Goal: Find specific page/section: Find specific page/section

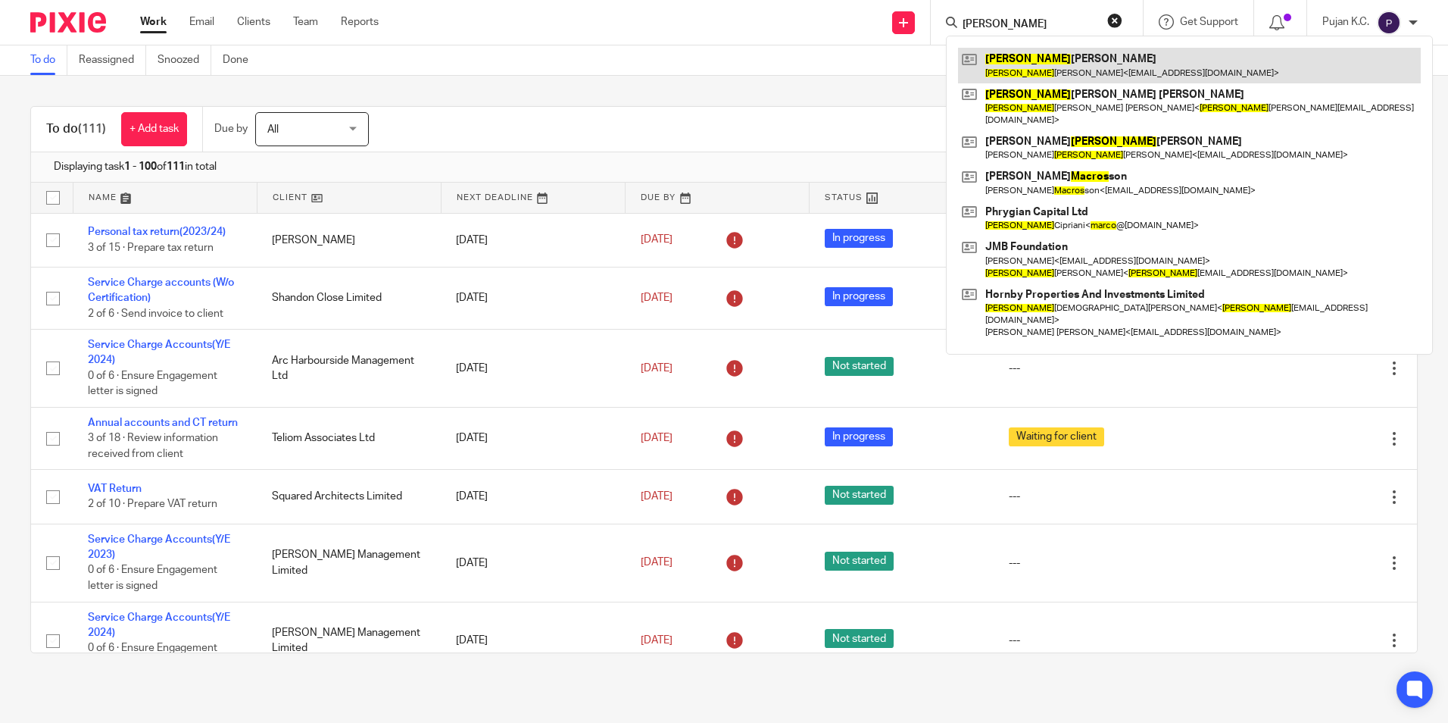
type input "[PERSON_NAME]"
click at [1061, 65] on link at bounding box center [1189, 65] width 463 height 35
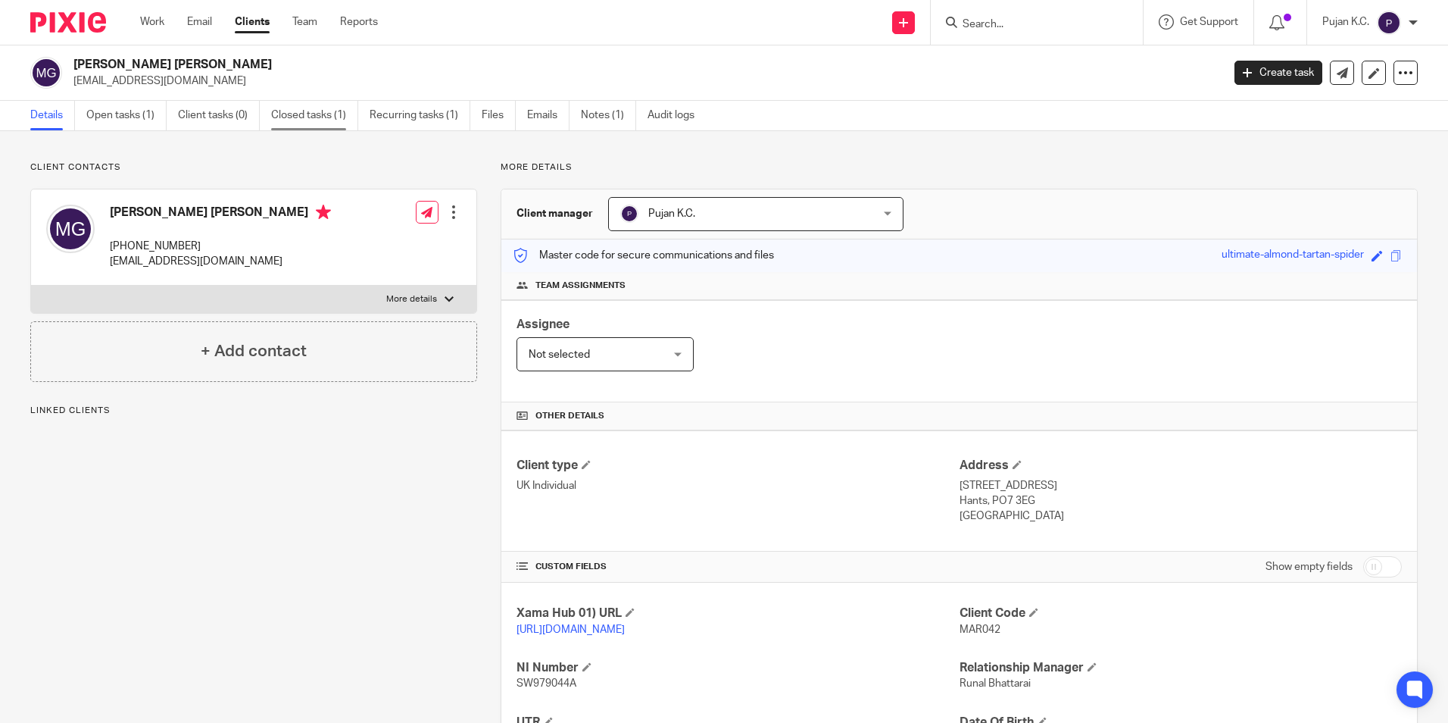
click at [325, 113] on link "Closed tasks (1)" at bounding box center [314, 116] width 87 height 30
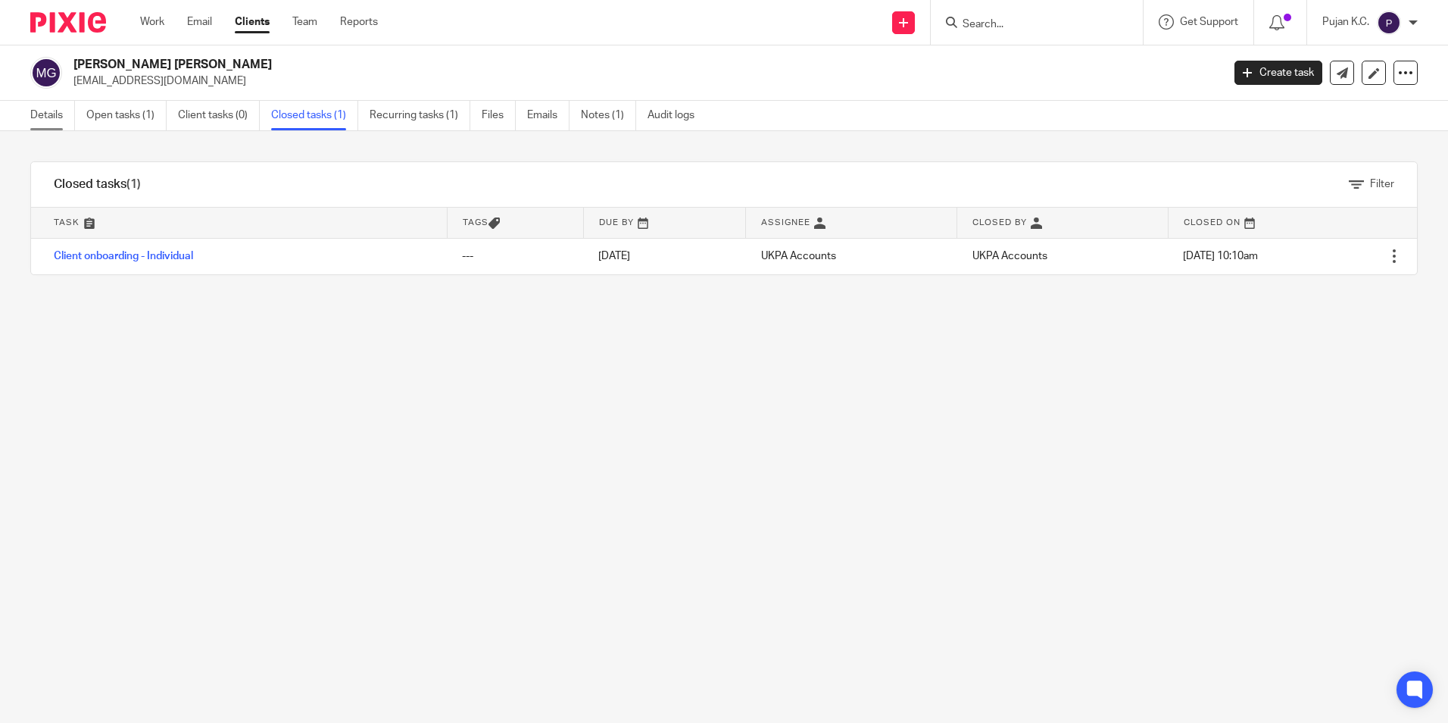
click at [64, 124] on link "Details" at bounding box center [52, 116] width 45 height 30
